Goal: Information Seeking & Learning: Learn about a topic

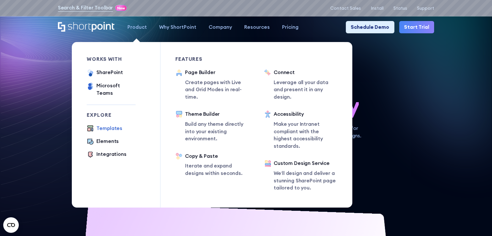
click at [112, 125] on div "Templates" at bounding box center [109, 128] width 26 height 7
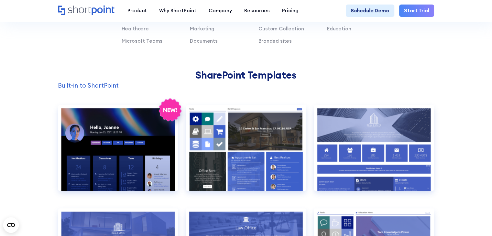
scroll to position [485, 0]
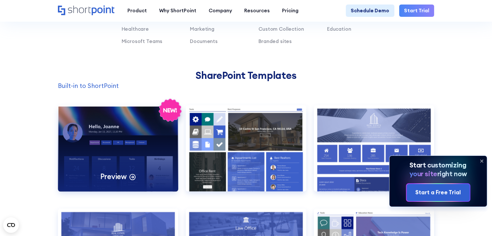
click at [125, 161] on div "Preview" at bounding box center [118, 148] width 121 height 86
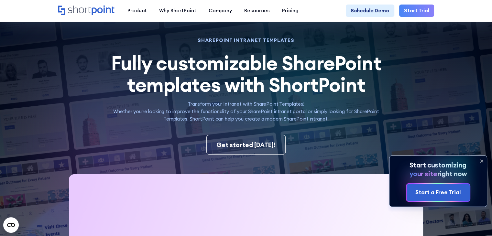
scroll to position [0, 0]
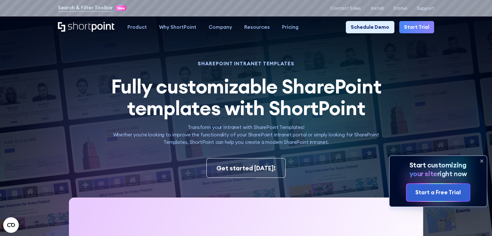
click at [483, 161] on icon at bounding box center [481, 161] width 10 height 10
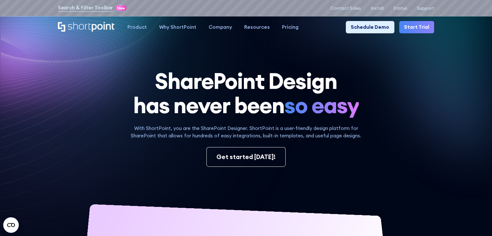
drag, startPoint x: 99, startPoint y: 79, endPoint x: 99, endPoint y: 83, distance: 3.9
click at [99, 80] on h1 "SharePoint Design has never been so easy" at bounding box center [246, 93] width 376 height 49
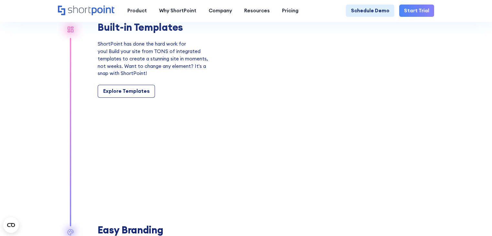
scroll to position [582, 0]
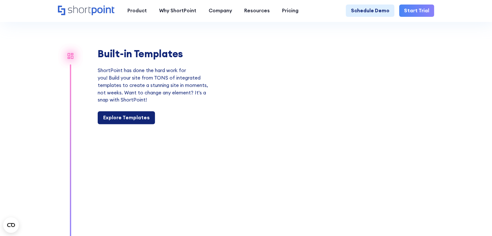
click at [123, 122] on div "Explore Templates" at bounding box center [126, 117] width 47 height 7
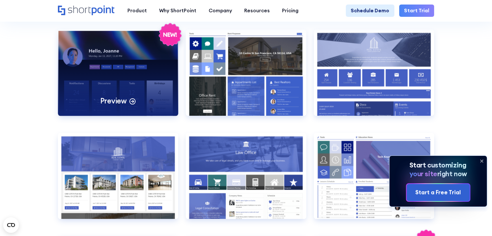
scroll to position [549, 0]
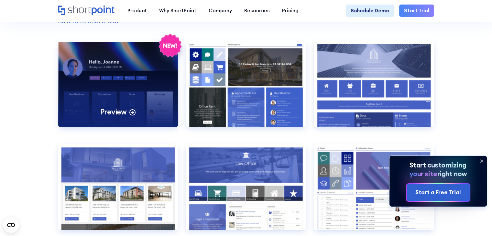
click at [126, 117] on div "Preview" at bounding box center [118, 112] width 36 height 10
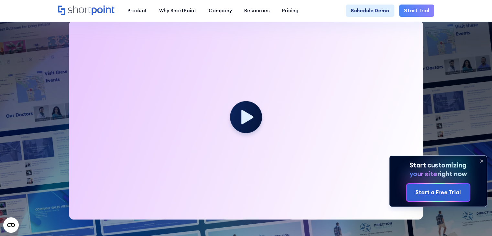
scroll to position [129, 0]
